Goal: Task Accomplishment & Management: Use online tool/utility

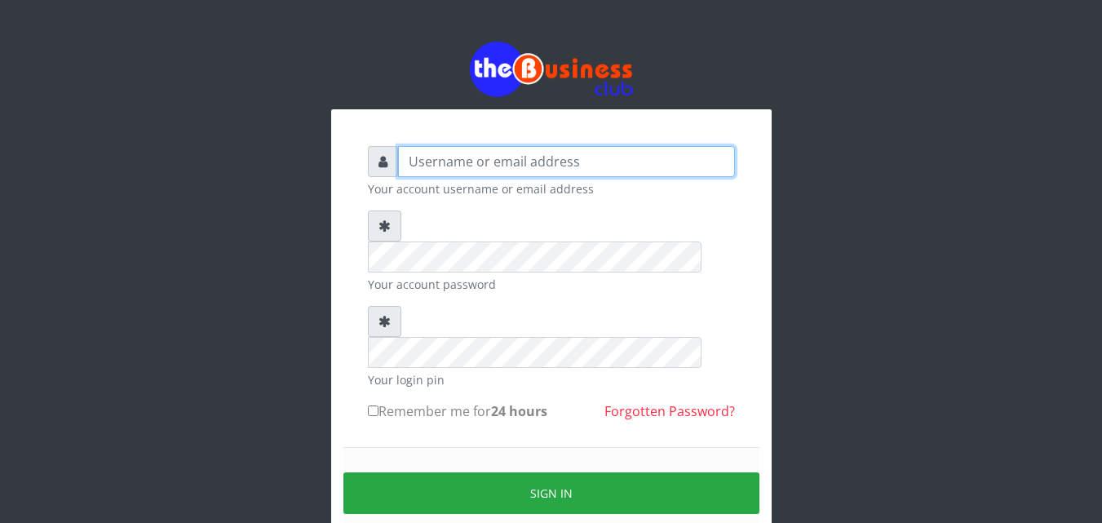
click at [516, 165] on input "text" at bounding box center [566, 161] width 337 height 31
type input "samueloyewole466@gmail.com"
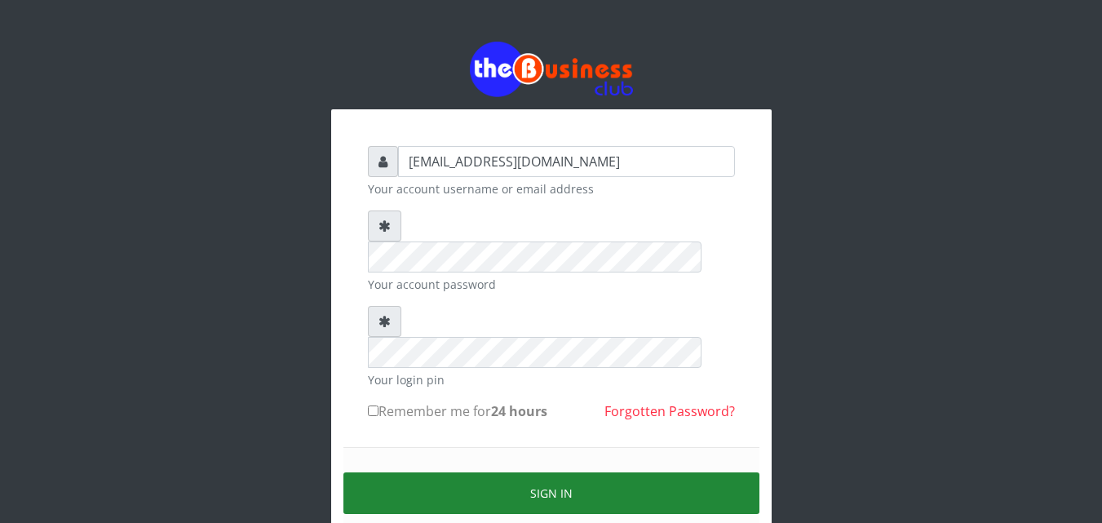
click at [510, 472] on button "Sign in" at bounding box center [551, 493] width 416 height 42
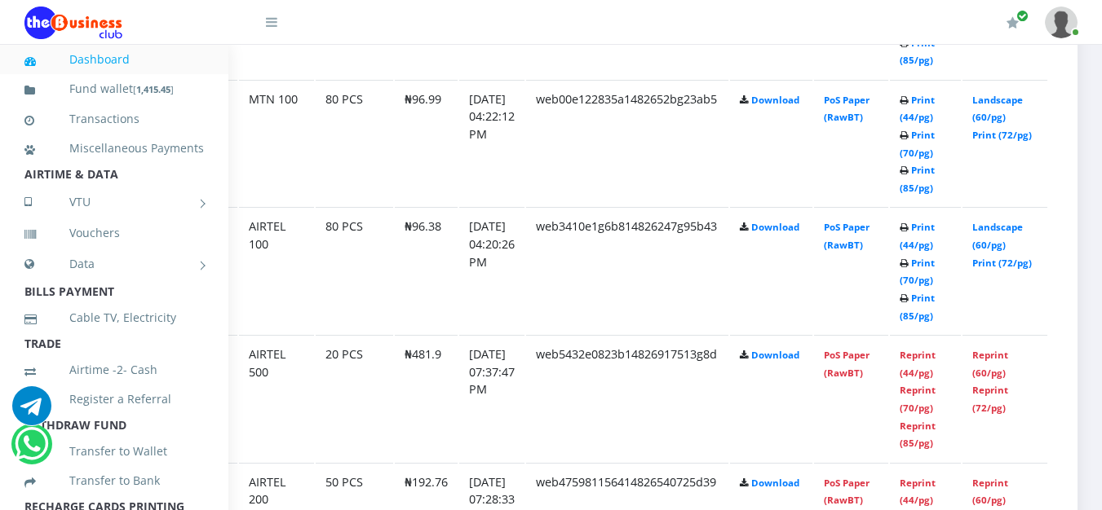
scroll to position [1572, 108]
click at [912, 235] on link "Print (44/pg)" at bounding box center [916, 236] width 35 height 30
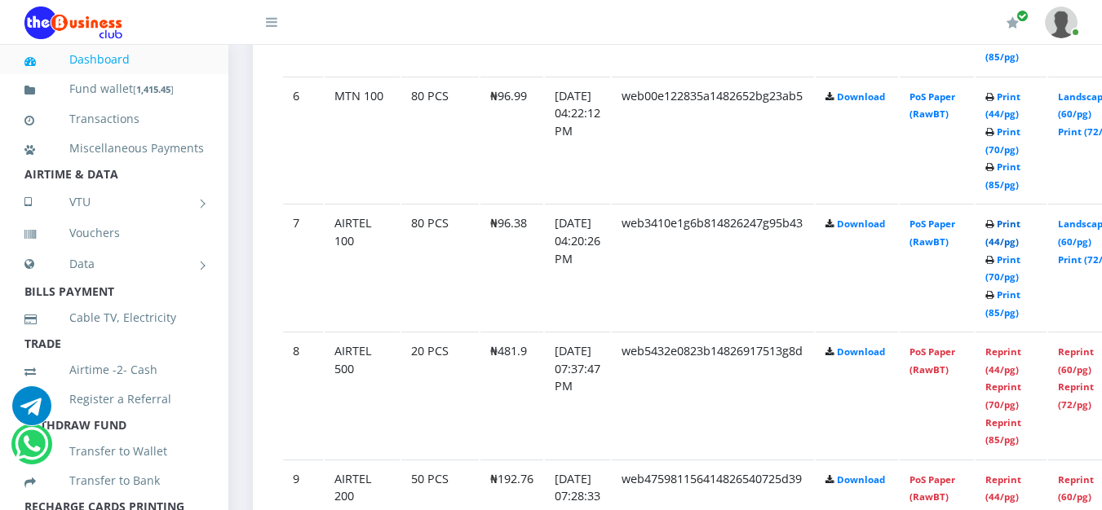
click at [1020, 242] on link "Print (44/pg)" at bounding box center [1002, 233] width 35 height 30
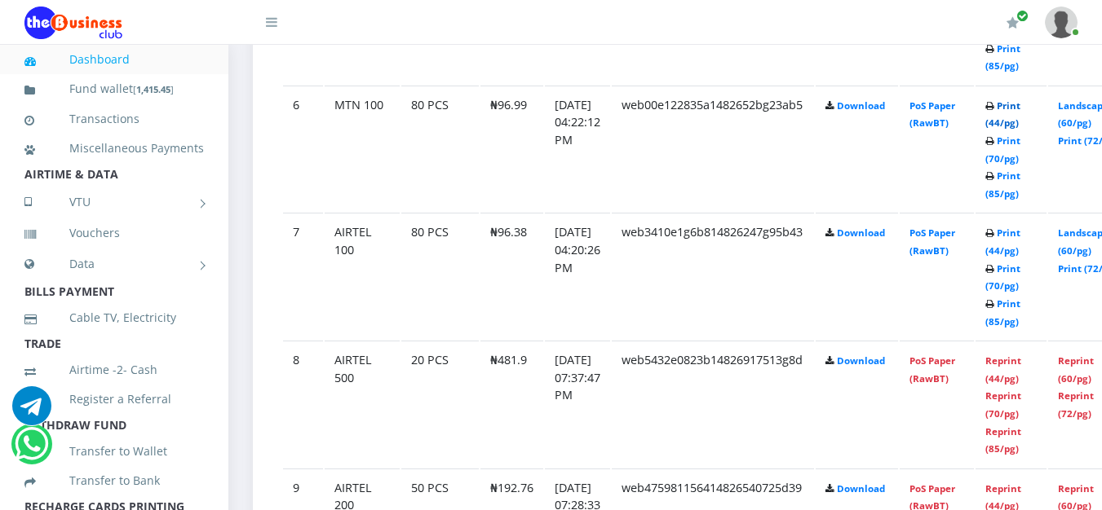
click at [1020, 107] on link "Print (44/pg)" at bounding box center [1002, 114] width 35 height 30
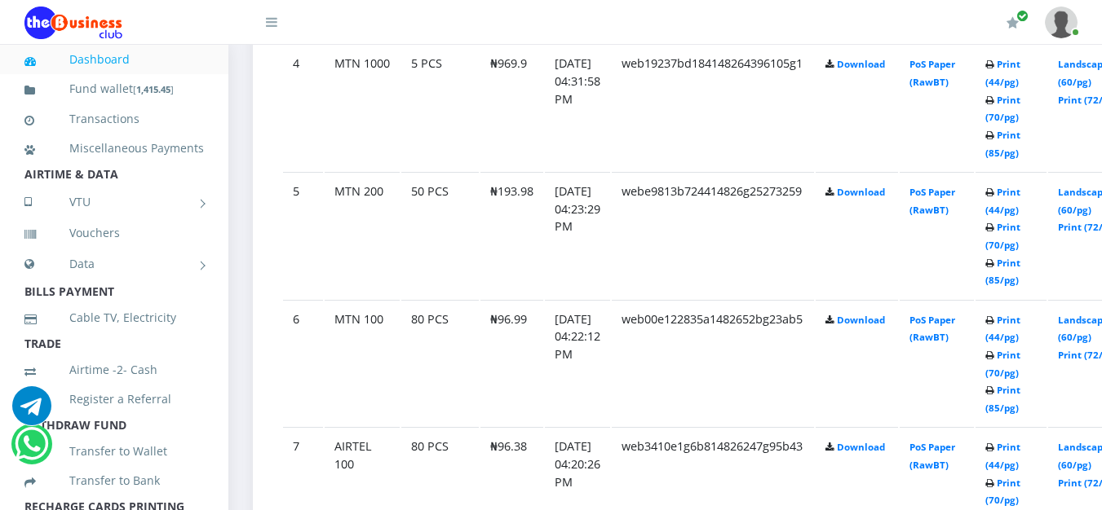
scroll to position [1339, 0]
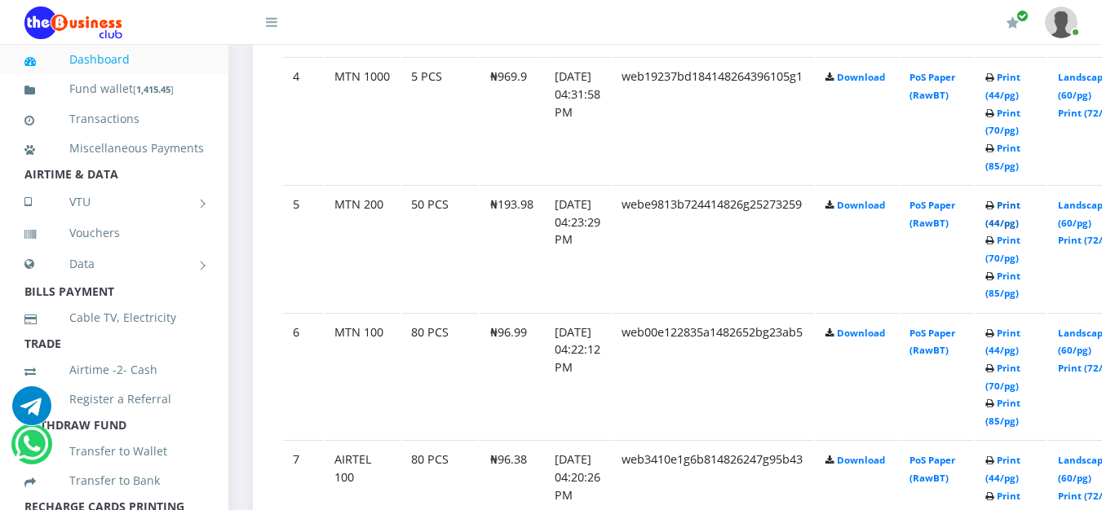
click at [1020, 208] on link "Print (44/pg)" at bounding box center [1002, 214] width 35 height 30
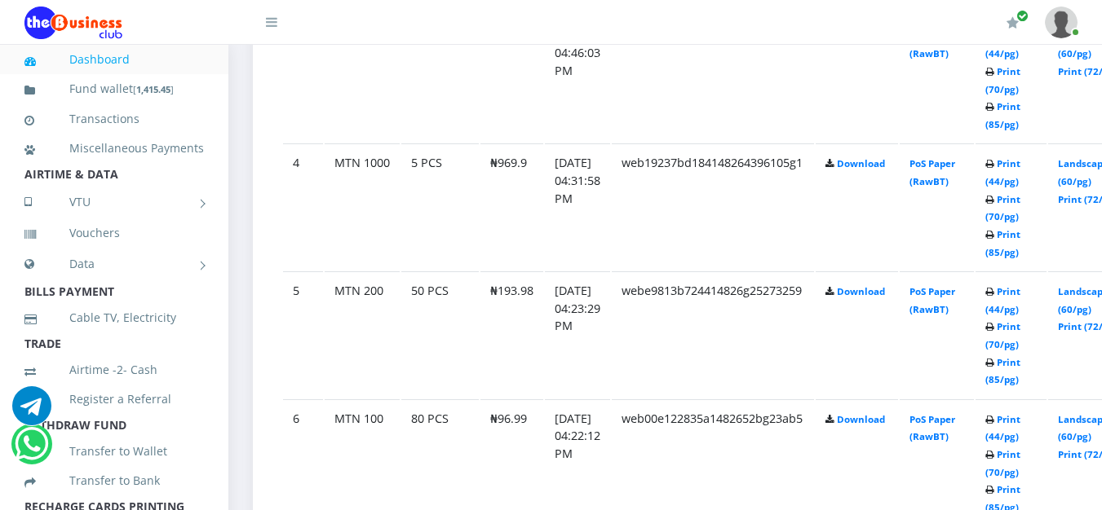
scroll to position [1182, 0]
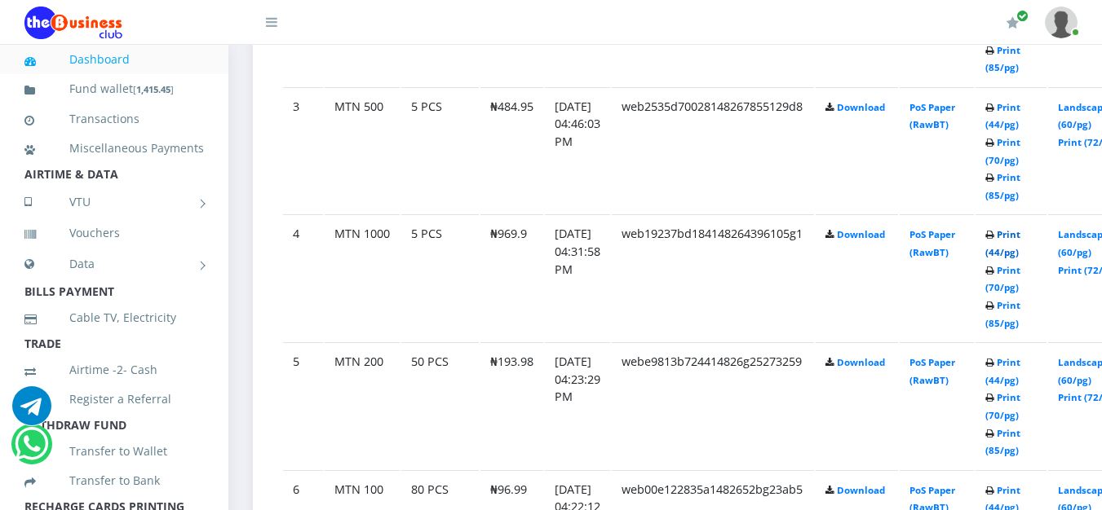
click at [1020, 240] on link "Print (44/pg)" at bounding box center [1002, 243] width 35 height 30
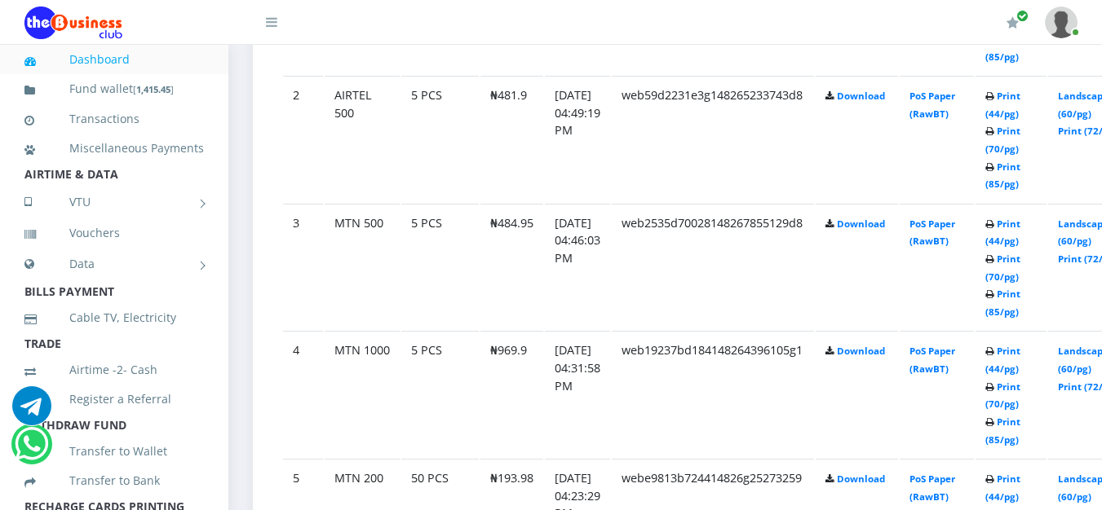
scroll to position [1072, 0]
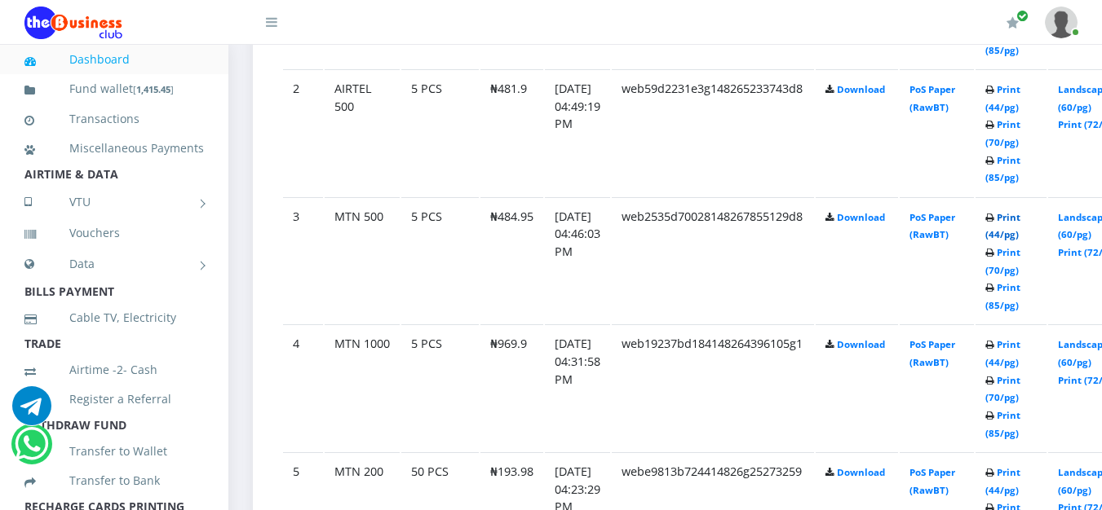
click at [1020, 223] on link "Print (44/pg)" at bounding box center [1002, 226] width 35 height 30
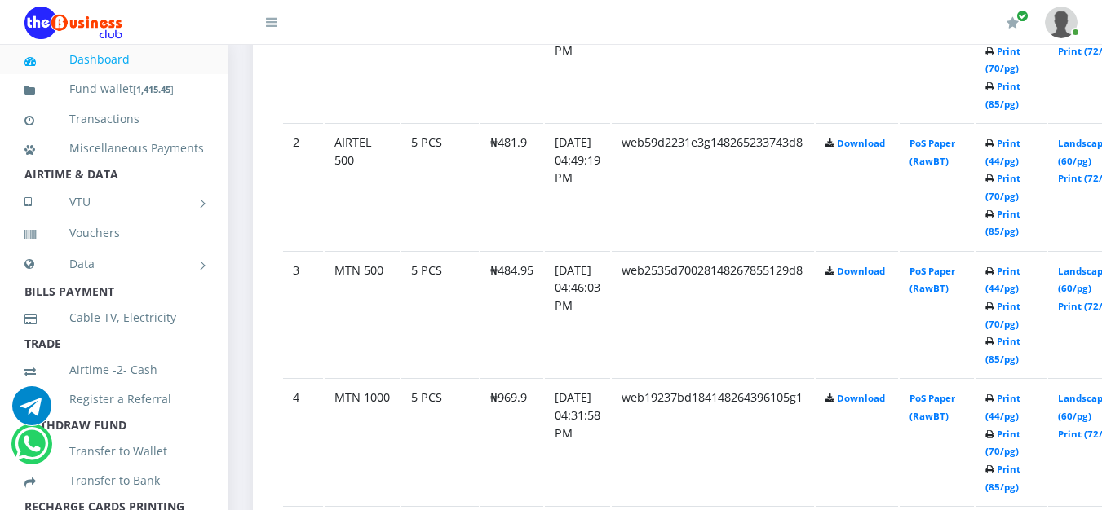
scroll to position [1072, 0]
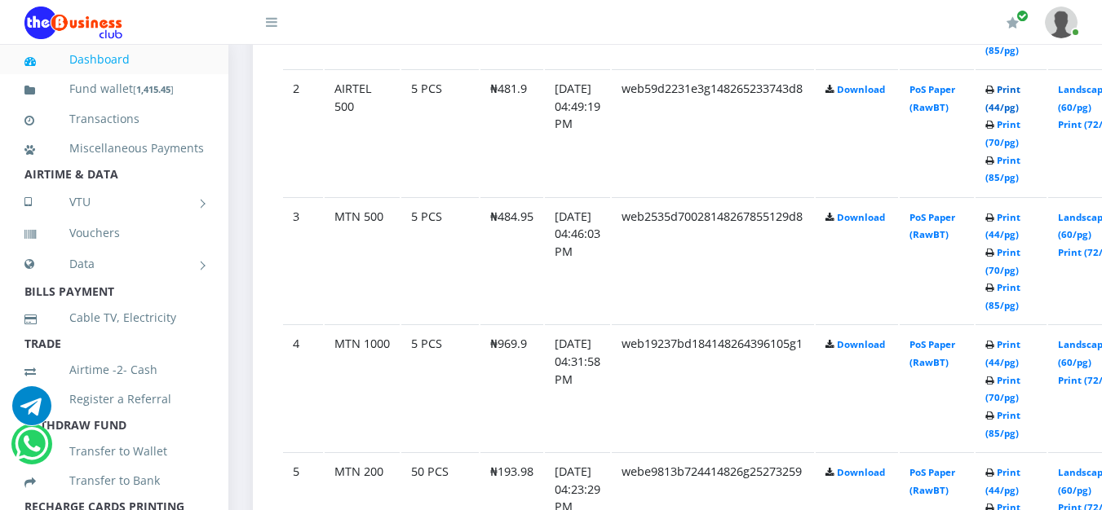
click at [1020, 89] on link "Print (44/pg)" at bounding box center [1002, 98] width 35 height 30
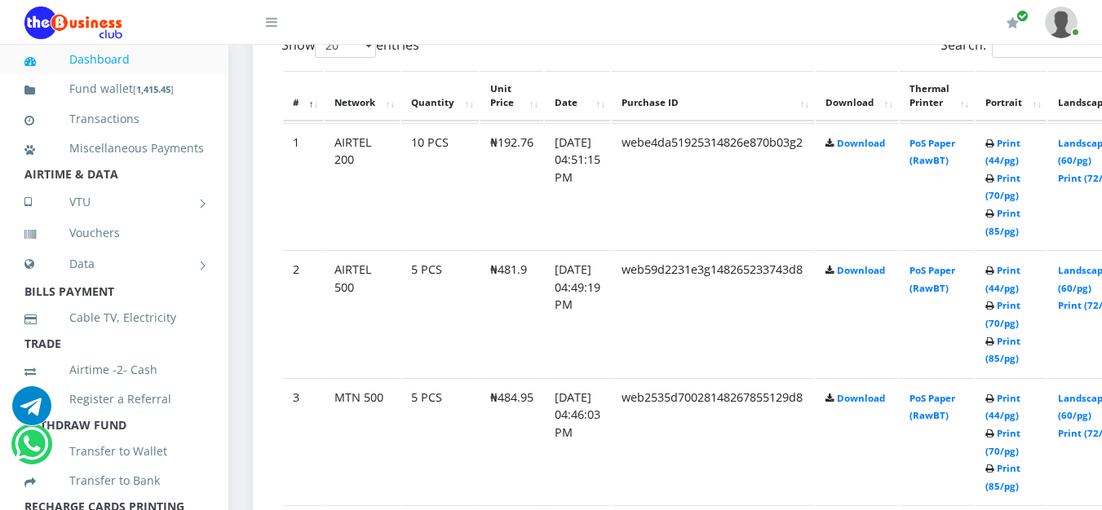
scroll to position [884, 0]
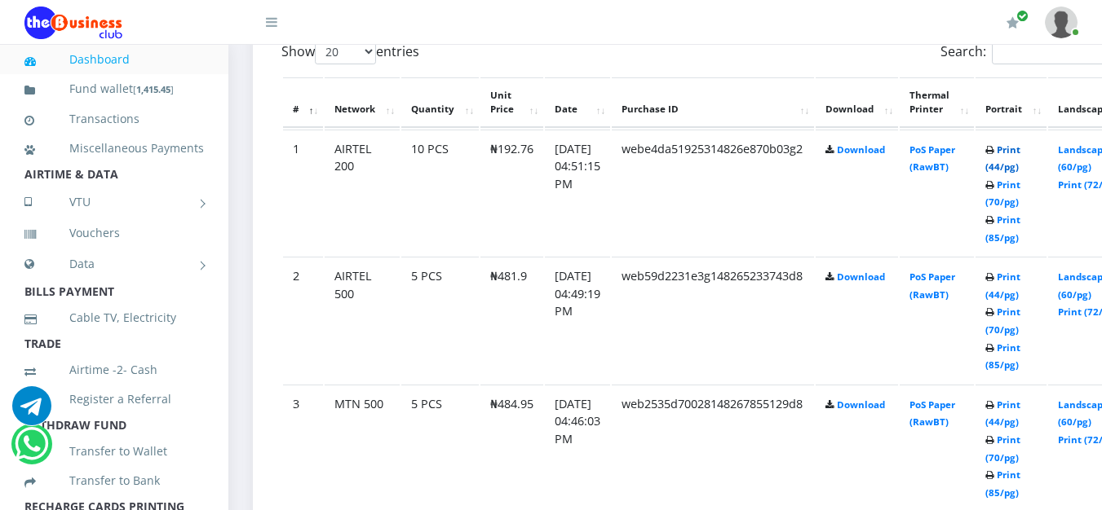
click at [1020, 158] on link "Print (44/pg)" at bounding box center [1002, 159] width 35 height 30
